Goal: Information Seeking & Learning: Learn about a topic

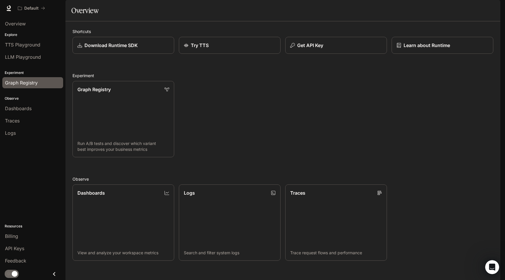
click at [33, 84] on span "Graph Registry" at bounding box center [21, 82] width 33 height 7
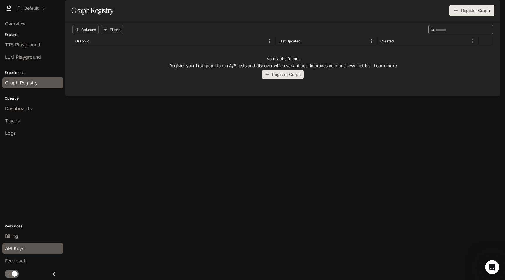
click at [18, 246] on span "API Keys" at bounding box center [14, 248] width 19 height 7
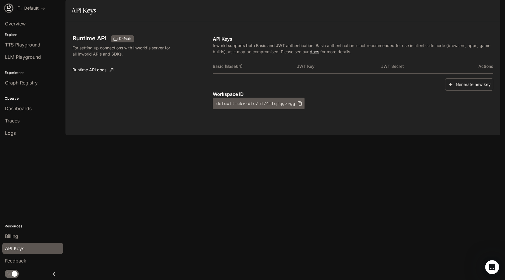
click at [6, 6] on icon at bounding box center [9, 8] width 6 height 6
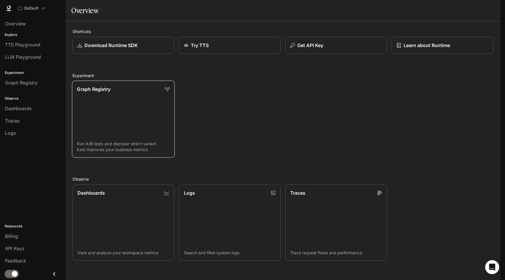
scroll to position [112, 0]
click at [15, 237] on span "Billing" at bounding box center [11, 235] width 13 height 7
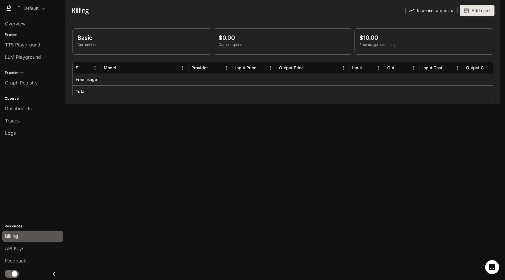
click at [108, 42] on p "Basic" at bounding box center [141, 37] width 129 height 9
click at [86, 82] on p "Free usage" at bounding box center [86, 80] width 21 height 6
click at [461, 9] on span "Documentation" at bounding box center [464, 8] width 29 height 7
